Goal: Task Accomplishment & Management: Manage account settings

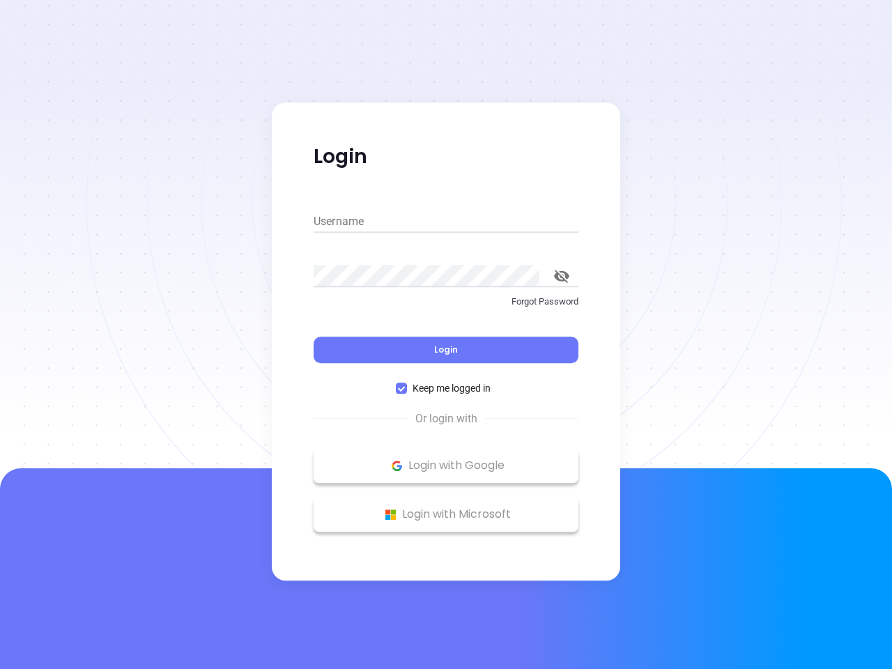
click at [446, 335] on div "Login" at bounding box center [446, 341] width 265 height 43
click at [446, 222] on input "Username" at bounding box center [446, 221] width 265 height 22
click at [562, 276] on icon "toggle password visibility" at bounding box center [561, 276] width 15 height 13
click at [446, 350] on span "Login" at bounding box center [446, 350] width 24 height 12
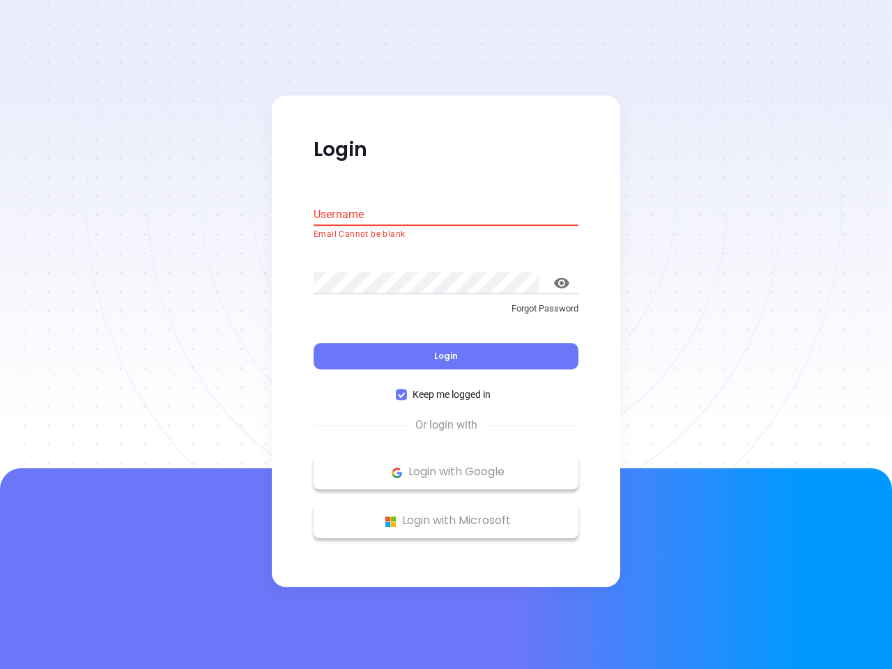
click at [446, 388] on span "Keep me logged in" at bounding box center [451, 394] width 89 height 15
click at [407, 390] on input "Keep me logged in" at bounding box center [401, 395] width 11 height 11
checkbox input "false"
click at [446, 466] on p "Login with Google" at bounding box center [446, 472] width 251 height 21
click at [446, 514] on p "Login with Microsoft" at bounding box center [446, 521] width 251 height 21
